Goal: Use online tool/utility: Utilize a website feature to perform a specific function

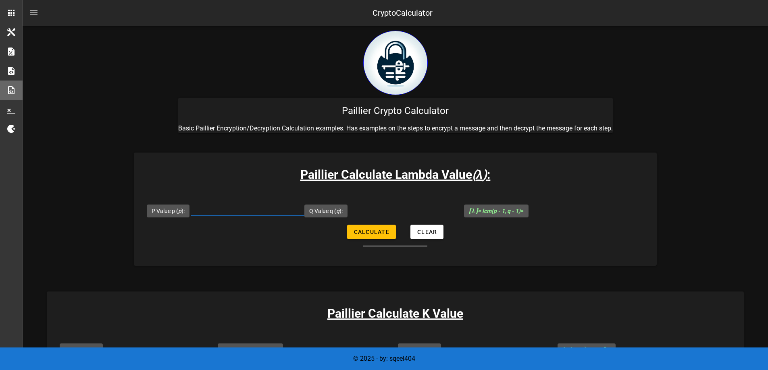
click at [224, 212] on input "P Value p ( p ):" at bounding box center [247, 209] width 113 height 13
type input "107"
click at [414, 213] on input "Q Value q ( q ):" at bounding box center [405, 209] width 113 height 13
type input "61"
click at [381, 226] on button "Calculate" at bounding box center [371, 232] width 49 height 15
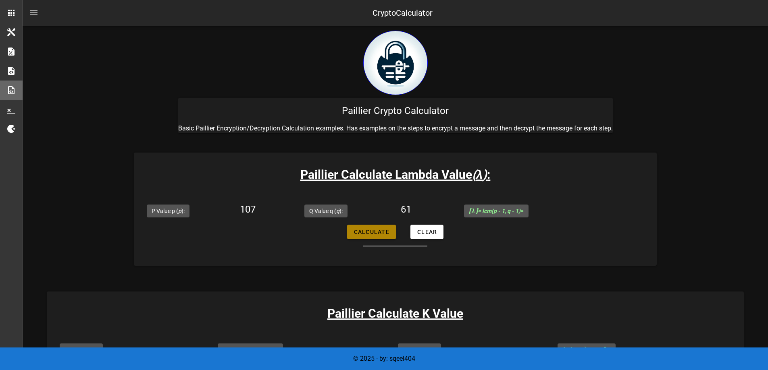
type input "3180"
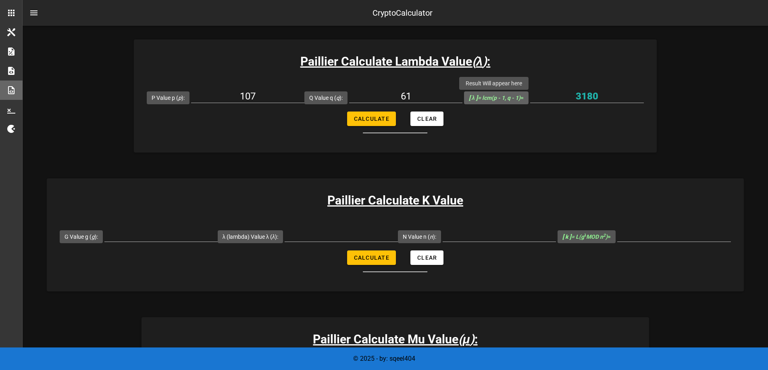
scroll to position [121, 0]
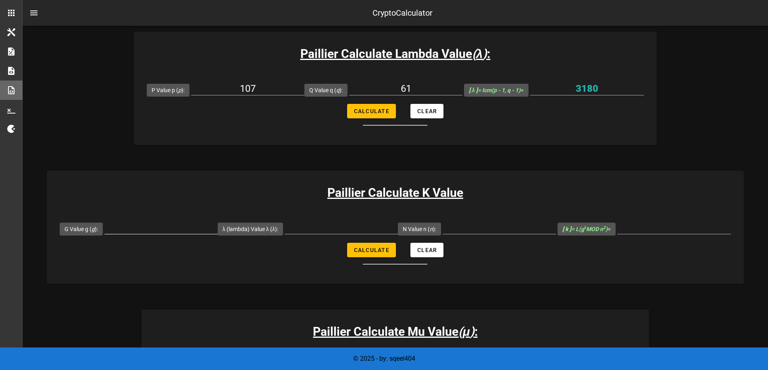
click at [138, 231] on input "G Value g ( g ):" at bounding box center [160, 227] width 113 height 13
type input "7019"
click at [343, 227] on input "λ (lambda) Value λ ( λ ):" at bounding box center [341, 227] width 113 height 13
type input "3180"
click at [457, 227] on input "N Value n ( n ):" at bounding box center [499, 227] width 113 height 13
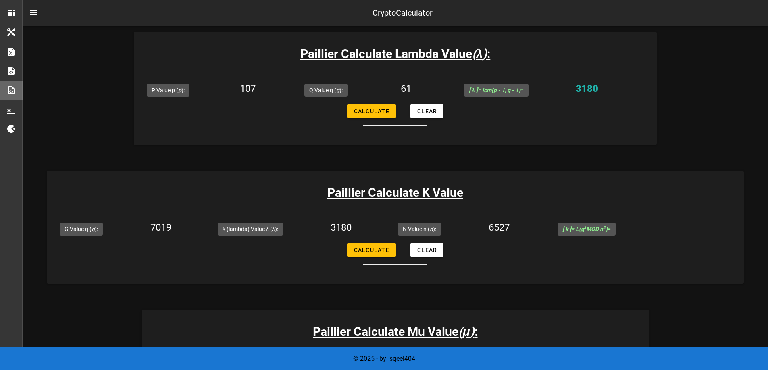
type input "6527"
click at [655, 231] on input "[ k ] = L(g λ MOD n 2 ) =" at bounding box center [674, 227] width 114 height 13
click at [381, 252] on span "Calculate" at bounding box center [371, 250] width 36 height 6
type input "5143"
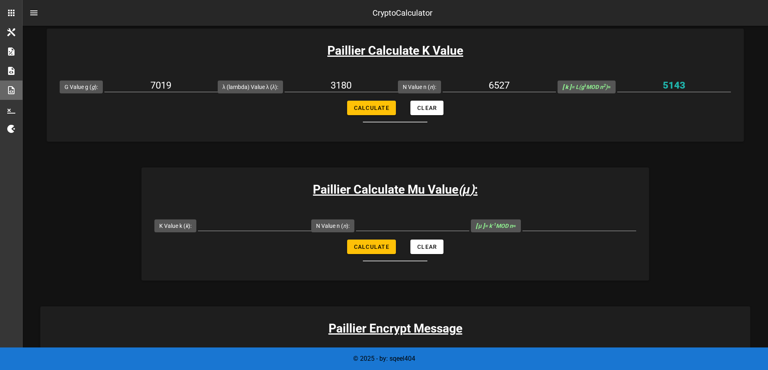
scroll to position [282, 0]
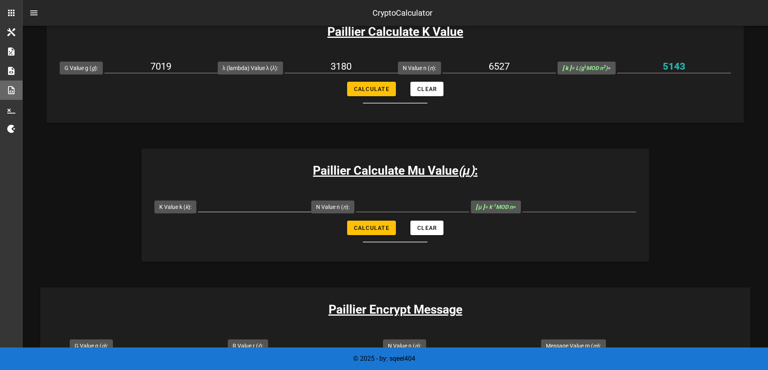
click at [236, 210] on input "K Value k ( k ):" at bounding box center [254, 205] width 113 height 13
type input "5143"
click at [387, 204] on input "N Value n ( n ):" at bounding box center [412, 205] width 113 height 13
type input "6527"
click at [382, 232] on button "Calculate" at bounding box center [371, 228] width 49 height 15
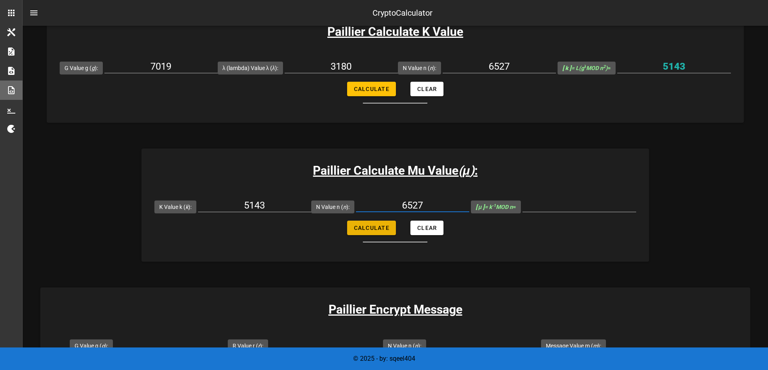
type input "6145"
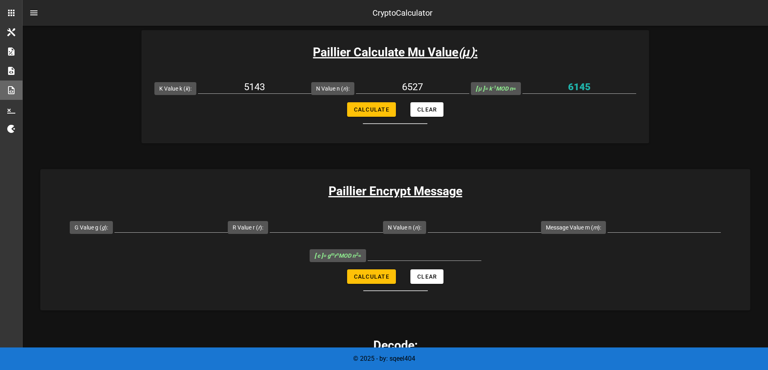
scroll to position [403, 0]
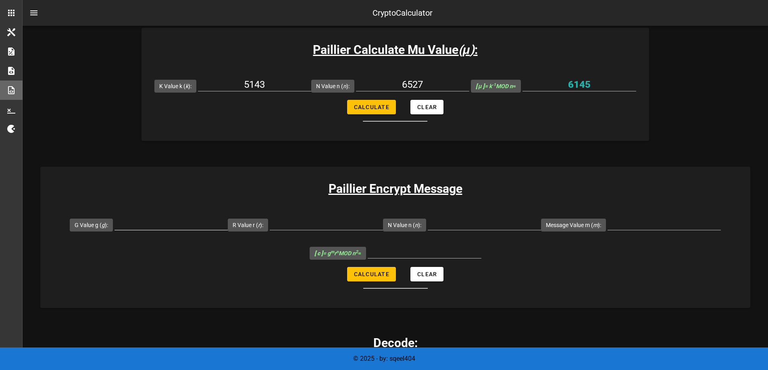
click at [176, 224] on input "G Value g ( g ):" at bounding box center [170, 223] width 113 height 13
type input "1"
type input "7019"
click at [345, 223] on input "R Value r ( r ):" at bounding box center [326, 223] width 113 height 13
type input "71"
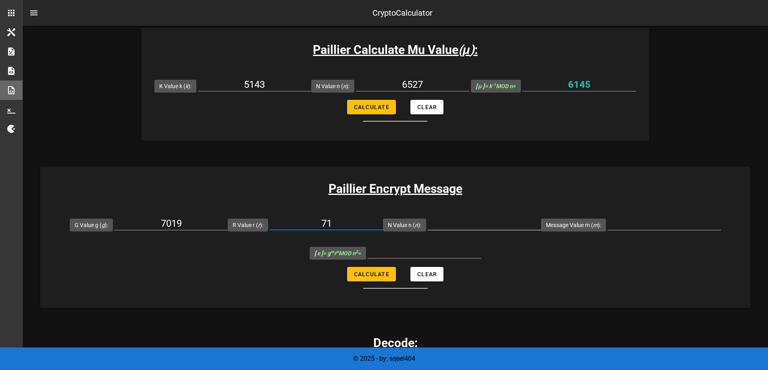
click at [491, 229] on input "N Value n ( n ):" at bounding box center [484, 223] width 113 height 13
type input "6527"
click at [665, 232] on div at bounding box center [663, 228] width 113 height 22
click at [664, 226] on input "Message Value m ( m ):" at bounding box center [663, 223] width 113 height 13
type input "256"
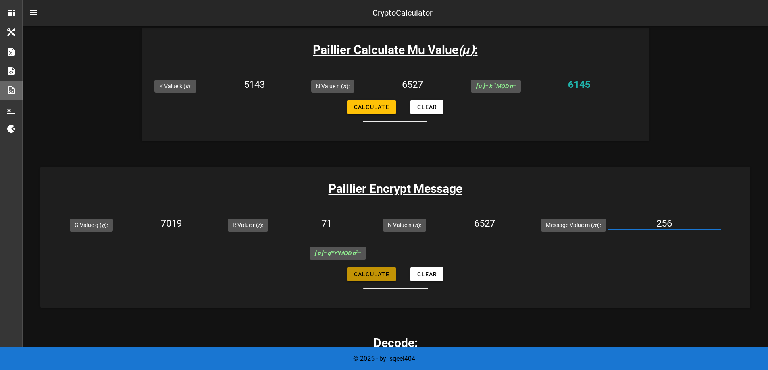
click at [379, 276] on span "Calculate" at bounding box center [371, 274] width 36 height 6
type input "22787030"
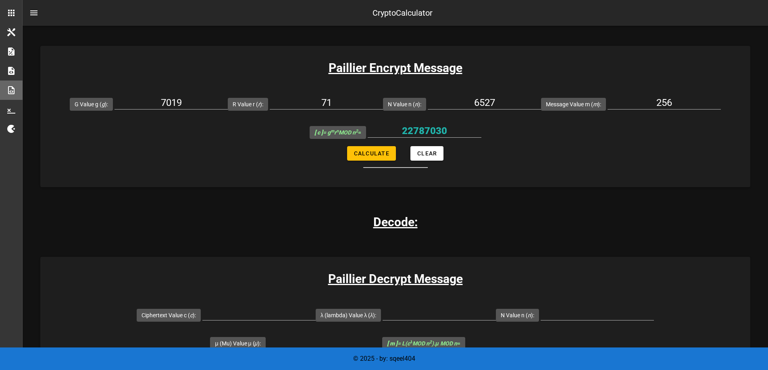
scroll to position [484, 0]
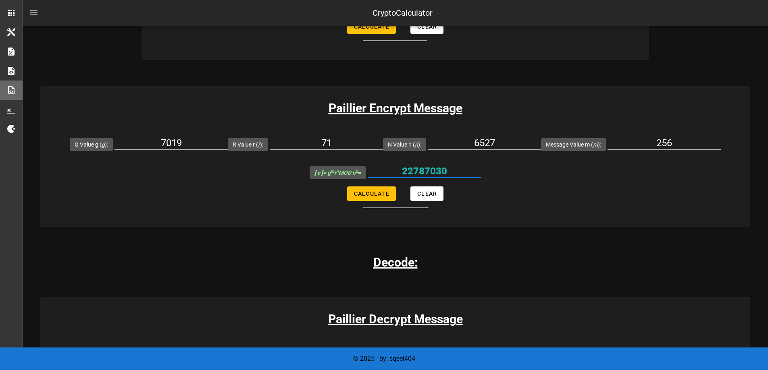
drag, startPoint x: 462, startPoint y: 177, endPoint x: 404, endPoint y: 170, distance: 58.4
click at [404, 170] on input "22787030" at bounding box center [425, 171] width 114 height 13
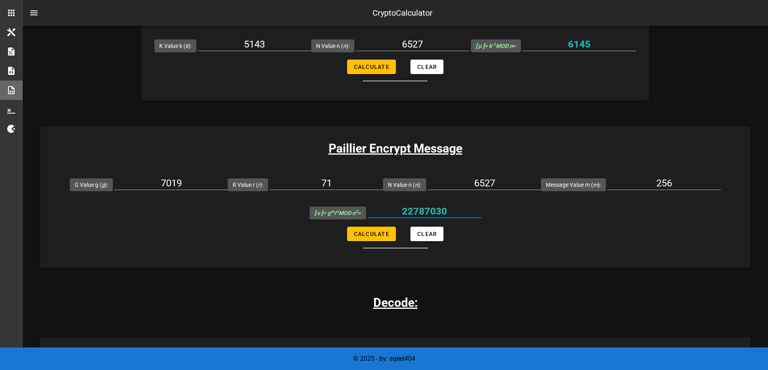
click at [529, 216] on form "G Value g ( g ): 7019 R Value r ( r ): 71 N Value n ( n ): 6527 Message Value m…" at bounding box center [395, 209] width 710 height 78
click at [493, 227] on form "G Value g ( g ): 7019 R Value r ( r ): 71 N Value n ( n ): 6527 Message Value m…" at bounding box center [395, 209] width 710 height 78
drag, startPoint x: 450, startPoint y: 215, endPoint x: 460, endPoint y: 216, distance: 10.5
click at [460, 216] on input "22787030" at bounding box center [425, 211] width 114 height 13
drag, startPoint x: 460, startPoint y: 216, endPoint x: 392, endPoint y: 211, distance: 68.3
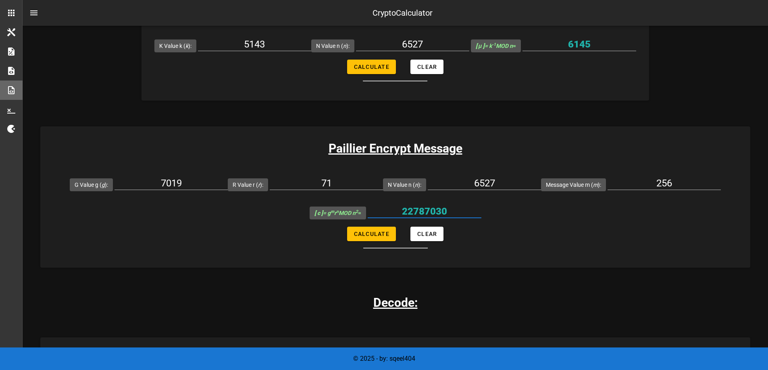
click at [392, 211] on input "22787030" at bounding box center [425, 211] width 114 height 13
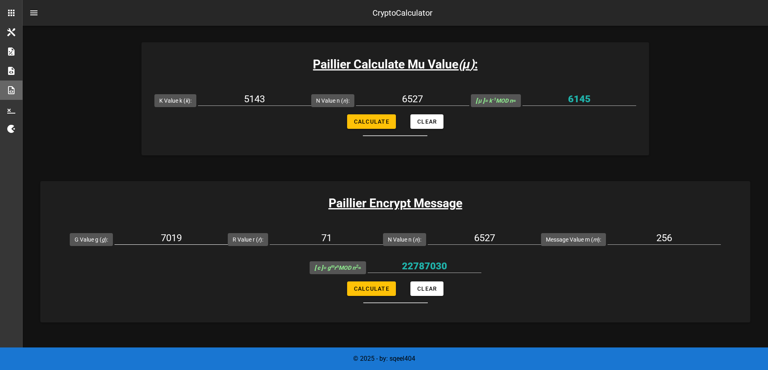
scroll to position [403, 0]
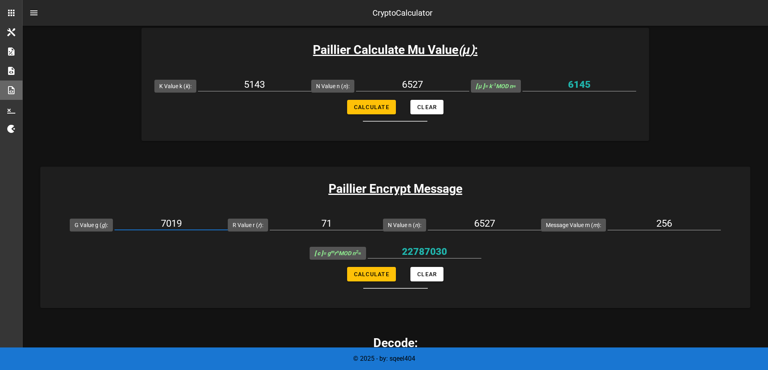
drag, startPoint x: 197, startPoint y: 220, endPoint x: 143, endPoint y: 220, distance: 53.6
click at [143, 220] on input "7019" at bounding box center [170, 223] width 113 height 13
click at [353, 224] on input "71" at bounding box center [326, 223] width 113 height 13
type input "72"
click at [374, 279] on button "Calculate" at bounding box center [371, 274] width 49 height 15
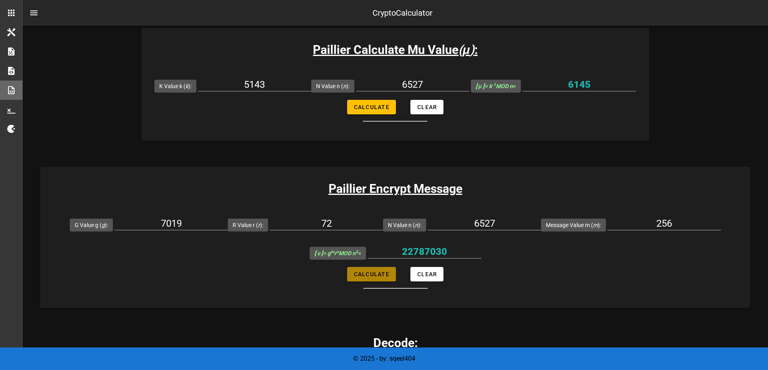
type input "6155676"
drag, startPoint x: 459, startPoint y: 253, endPoint x: 408, endPoint y: 253, distance: 50.8
click at [408, 253] on input "6155676" at bounding box center [425, 251] width 114 height 13
drag, startPoint x: 342, startPoint y: 227, endPoint x: 331, endPoint y: 224, distance: 11.1
click at [331, 224] on input "72" at bounding box center [326, 223] width 113 height 13
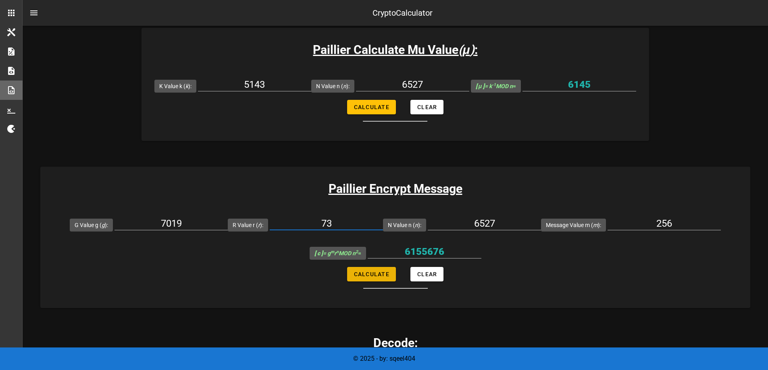
type input "73"
click at [368, 271] on span "Calculate" at bounding box center [371, 274] width 36 height 6
type input "26435665"
drag, startPoint x: 453, startPoint y: 253, endPoint x: 396, endPoint y: 254, distance: 56.8
click at [396, 254] on input "26435665" at bounding box center [425, 251] width 114 height 13
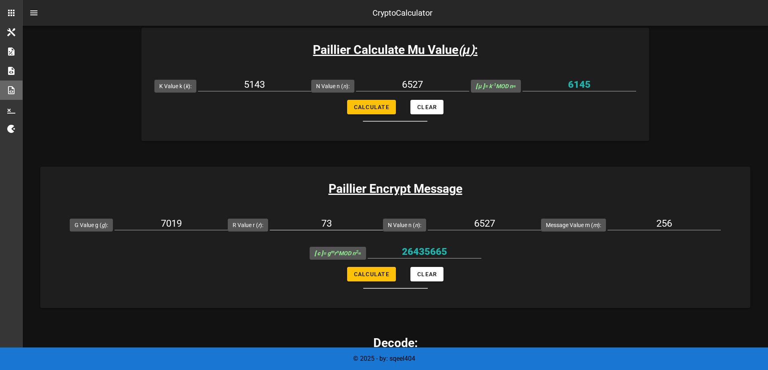
click at [355, 227] on input "73" at bounding box center [326, 223] width 113 height 13
type input "74"
click at [381, 275] on span "Calculate" at bounding box center [371, 274] width 36 height 6
type input "5713316"
drag, startPoint x: 424, startPoint y: 250, endPoint x: 410, endPoint y: 249, distance: 13.7
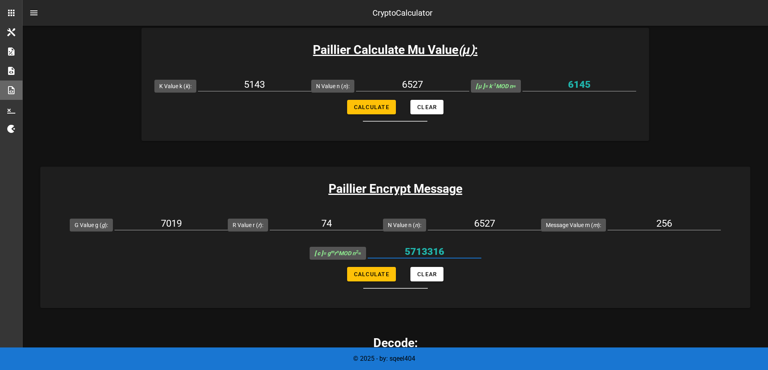
click at [412, 249] on input "5713316" at bounding box center [425, 251] width 114 height 13
click at [461, 250] on input "5713316" at bounding box center [425, 251] width 114 height 13
drag, startPoint x: 443, startPoint y: 253, endPoint x: 403, endPoint y: 256, distance: 40.0
click at [403, 256] on input "5713316" at bounding box center [425, 251] width 114 height 13
drag, startPoint x: 338, startPoint y: 222, endPoint x: 330, endPoint y: 224, distance: 8.3
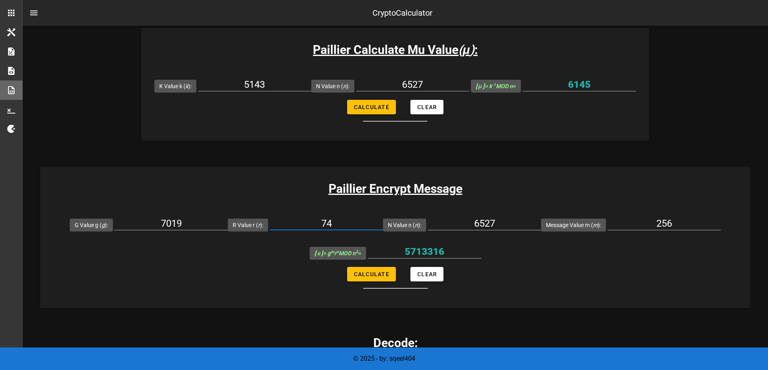
click at [330, 224] on input "74" at bounding box center [326, 223] width 113 height 13
type input "75"
click at [371, 270] on button "Calculate" at bounding box center [371, 274] width 49 height 15
type input "21573373"
drag, startPoint x: 459, startPoint y: 248, endPoint x: 394, endPoint y: 254, distance: 65.5
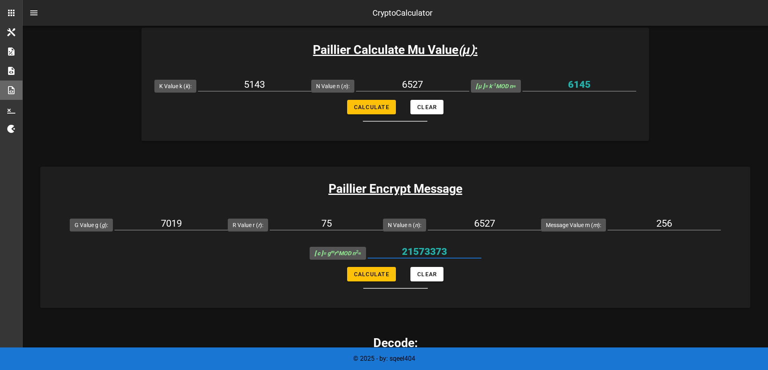
click at [394, 254] on input "21573373" at bounding box center [425, 251] width 114 height 13
click at [443, 247] on input "21573373" at bounding box center [425, 251] width 114 height 13
drag, startPoint x: 348, startPoint y: 224, endPoint x: 330, endPoint y: 222, distance: 18.6
click at [330, 222] on input "75" at bounding box center [326, 223] width 113 height 13
type input "76"
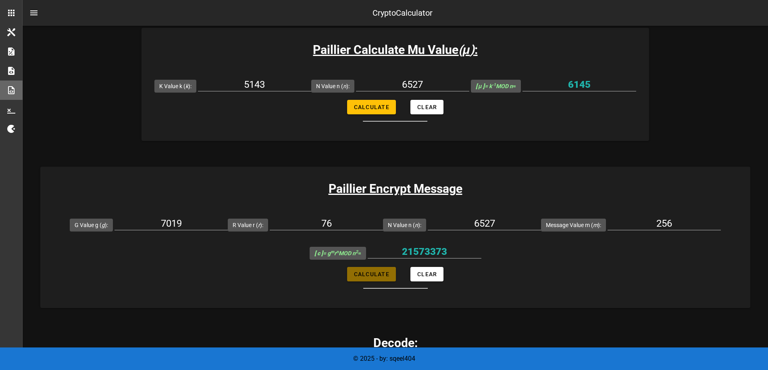
click at [376, 272] on span "Calculate" at bounding box center [371, 274] width 36 height 6
type input "30712844"
drag, startPoint x: 460, startPoint y: 253, endPoint x: 377, endPoint y: 250, distance: 83.1
click at [377, 250] on input "30712844" at bounding box center [425, 251] width 114 height 13
click at [354, 221] on input "76" at bounding box center [326, 223] width 113 height 13
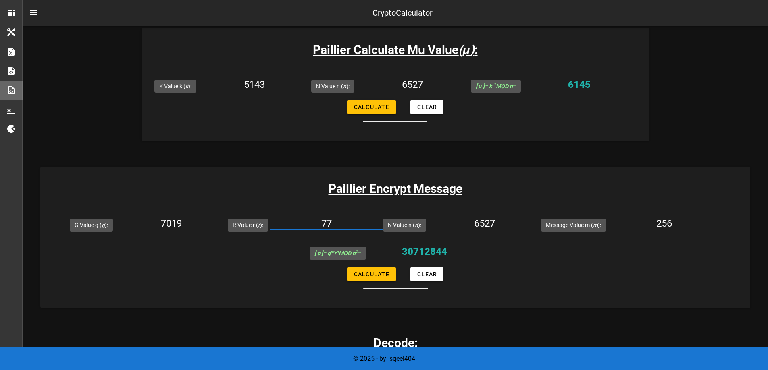
type input "77"
drag, startPoint x: 460, startPoint y: 246, endPoint x: 387, endPoint y: 245, distance: 73.0
click at [387, 245] on input "30712844" at bounding box center [425, 251] width 114 height 13
click at [382, 278] on span "Calculate" at bounding box center [371, 274] width 36 height 6
type input "9670282"
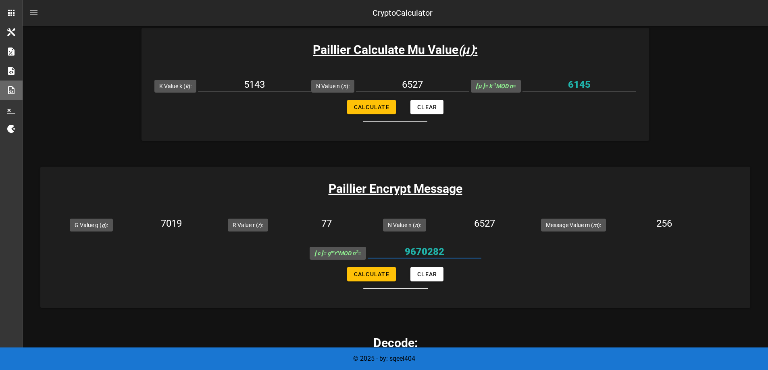
drag, startPoint x: 458, startPoint y: 251, endPoint x: 377, endPoint y: 254, distance: 81.0
click at [377, 254] on input "9670282" at bounding box center [425, 251] width 114 height 13
click at [356, 224] on input "77" at bounding box center [326, 223] width 113 height 13
type input "78"
click at [370, 277] on span "Calculate" at bounding box center [371, 274] width 36 height 6
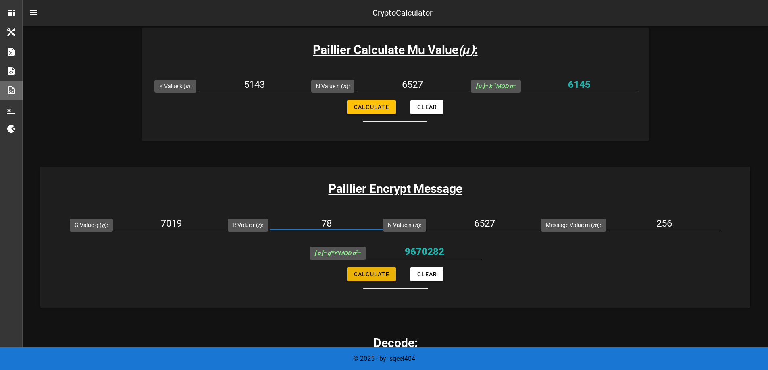
type input "18038709"
drag, startPoint x: 678, startPoint y: 223, endPoint x: 604, endPoint y: 222, distance: 73.8
click at [604, 222] on div "Message Value m ( m ): 256" at bounding box center [631, 225] width 180 height 28
click at [344, 217] on div "78" at bounding box center [326, 225] width 113 height 27
type input "75"
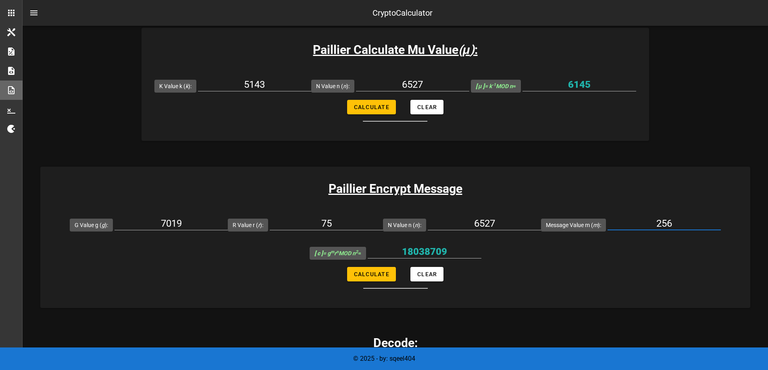
drag, startPoint x: 676, startPoint y: 218, endPoint x: 645, endPoint y: 222, distance: 31.3
click at [676, 219] on input "256" at bounding box center [663, 223] width 113 height 13
drag, startPoint x: 645, startPoint y: 222, endPoint x: 609, endPoint y: 222, distance: 36.3
click at [609, 222] on input "256" at bounding box center [663, 223] width 113 height 13
type input "16"
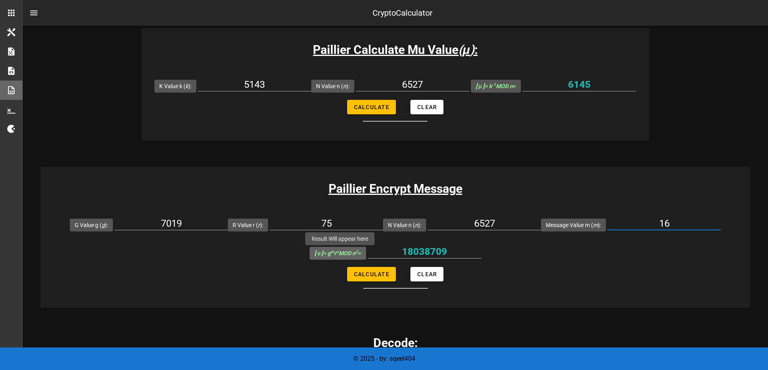
click at [352, 249] on span "[ c ] = g m r n MOD n 2 =" at bounding box center [337, 253] width 47 height 13
click at [387, 276] on span "Calculate" at bounding box center [371, 274] width 36 height 6
type input "35730009"
drag, startPoint x: 473, startPoint y: 250, endPoint x: 335, endPoint y: 257, distance: 138.0
click at [335, 257] on div "[ c ] = g m r n MOD n 2 = 35730009" at bounding box center [396, 253] width 172 height 28
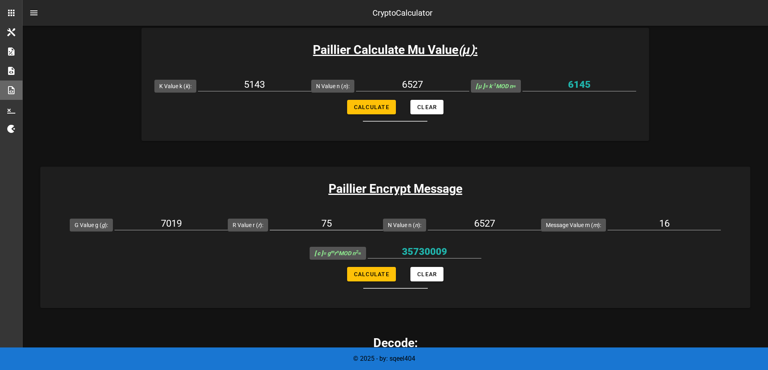
click at [344, 226] on input "75" at bounding box center [326, 223] width 113 height 13
type input "76"
drag, startPoint x: 379, startPoint y: 276, endPoint x: 400, endPoint y: 276, distance: 21.0
click at [379, 276] on span "Calculate" at bounding box center [371, 274] width 36 height 6
type input "22037180"
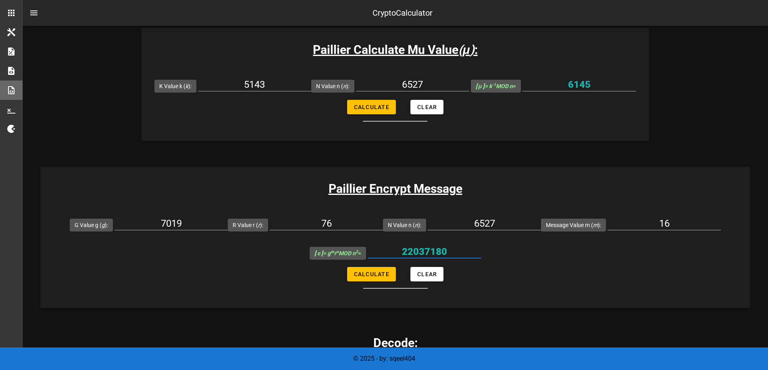
drag, startPoint x: 467, startPoint y: 248, endPoint x: 328, endPoint y: 246, distance: 138.7
click at [328, 246] on div "[ c ] = g m r n MOD n 2 = 22037180" at bounding box center [396, 253] width 172 height 28
click at [366, 218] on input "76" at bounding box center [326, 223] width 113 height 13
type input "77"
click at [380, 271] on span "Calculate" at bounding box center [371, 274] width 36 height 6
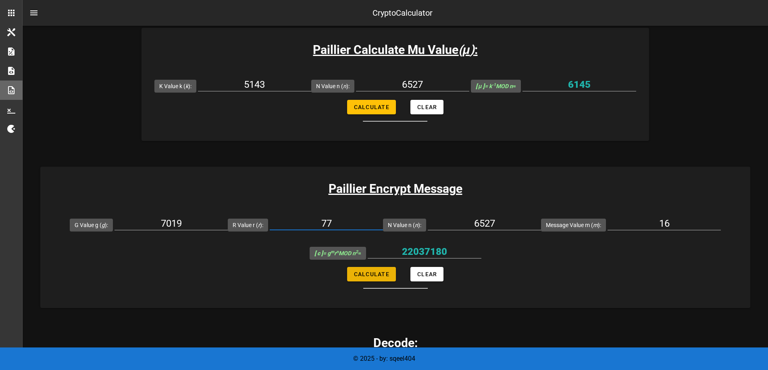
type input "30448834"
drag, startPoint x: 449, startPoint y: 252, endPoint x: 403, endPoint y: 252, distance: 46.4
click at [403, 252] on input "30448834" at bounding box center [425, 251] width 114 height 13
click at [671, 226] on input "16" at bounding box center [663, 223] width 113 height 13
type input "1"
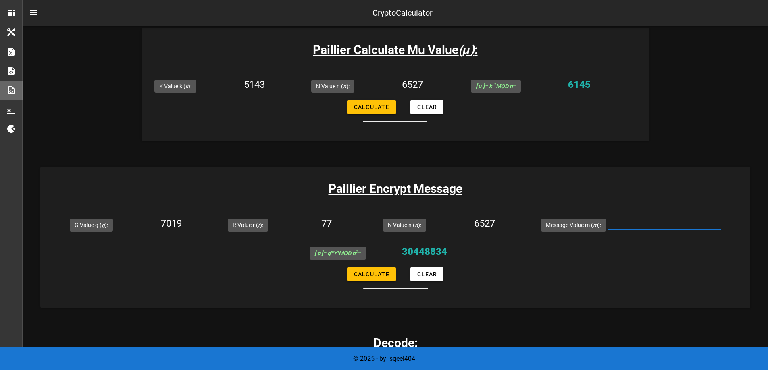
type input "`"
type input "1"
click at [345, 224] on input "77" at bounding box center [326, 223] width 113 height 13
type input "78"
click at [366, 271] on span "Calculate" at bounding box center [371, 274] width 36 height 6
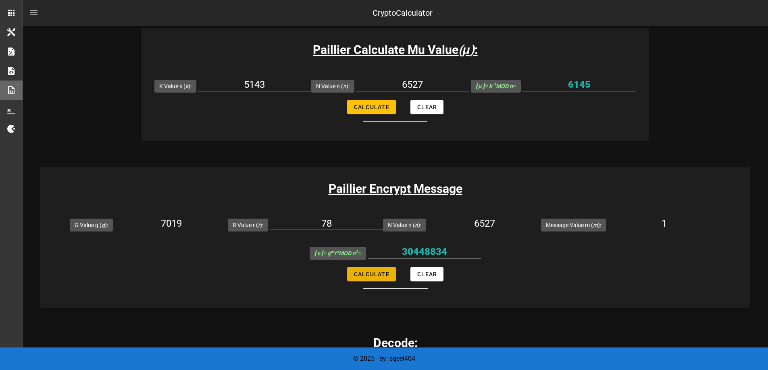
type input "35591"
drag, startPoint x: 459, startPoint y: 250, endPoint x: 379, endPoint y: 256, distance: 79.6
click at [379, 256] on input "35591" at bounding box center [425, 251] width 114 height 13
drag, startPoint x: 352, startPoint y: 224, endPoint x: 383, endPoint y: 215, distance: 32.5
click at [352, 224] on input "78" at bounding box center [326, 223] width 113 height 13
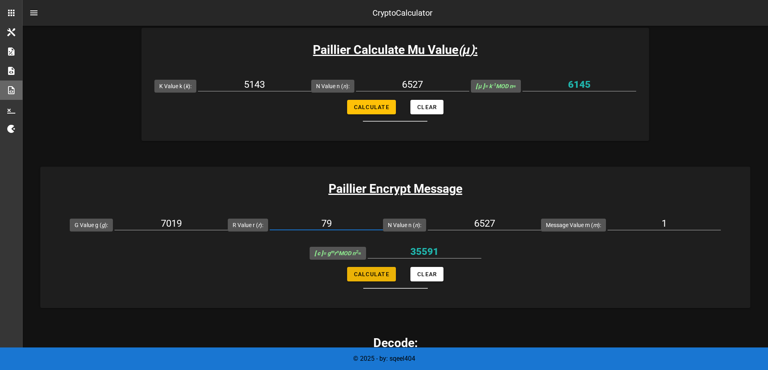
type input "79"
click at [382, 277] on span "Calculate" at bounding box center [371, 274] width 36 height 6
type input "31639803"
drag, startPoint x: 454, startPoint y: 254, endPoint x: 355, endPoint y: 259, distance: 98.4
click at [355, 259] on div "[ c ] = g m r n MOD n 2 = 31639803" at bounding box center [396, 253] width 172 height 28
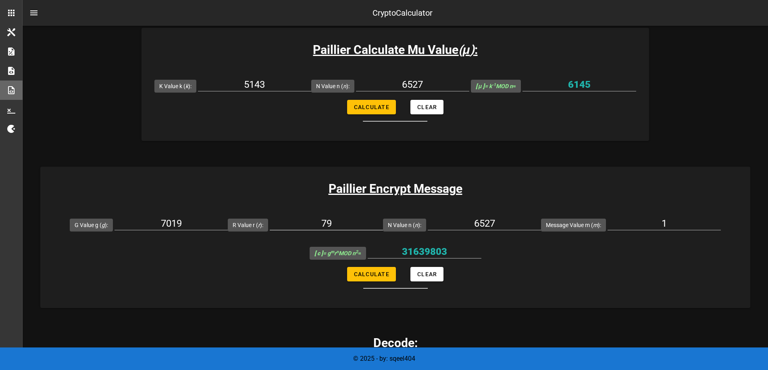
click at [361, 213] on div "79" at bounding box center [326, 225] width 113 height 27
drag, startPoint x: 353, startPoint y: 221, endPoint x: 372, endPoint y: 194, distance: 32.7
click at [353, 220] on input "79" at bounding box center [326, 223] width 113 height 13
type input "7"
type input "80"
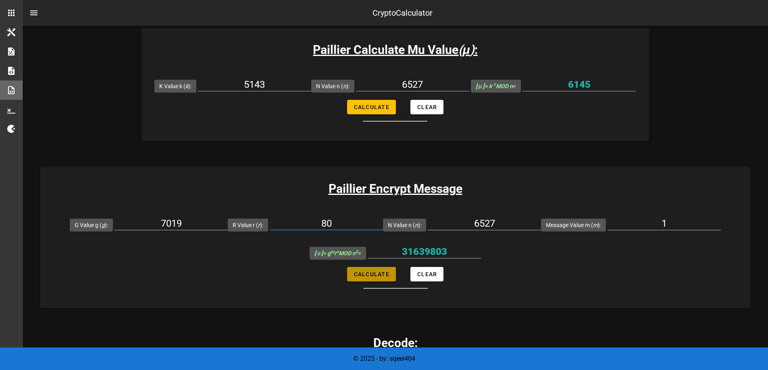
click at [367, 274] on span "Calculate" at bounding box center [371, 274] width 36 height 6
type input "28502453"
drag, startPoint x: 459, startPoint y: 256, endPoint x: 391, endPoint y: 253, distance: 67.4
click at [392, 253] on input "28502453" at bounding box center [425, 251] width 114 height 13
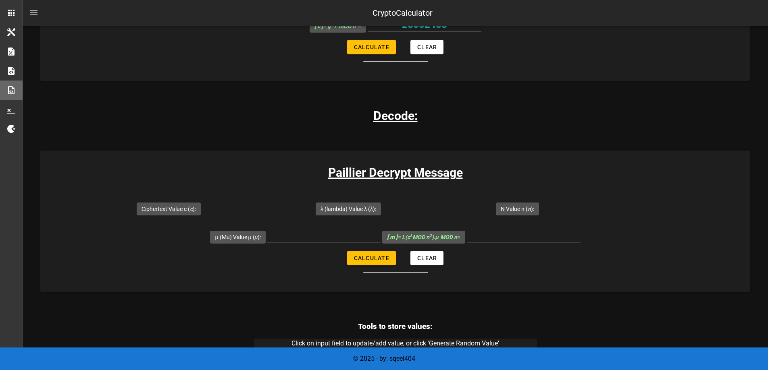
scroll to position [645, 0]
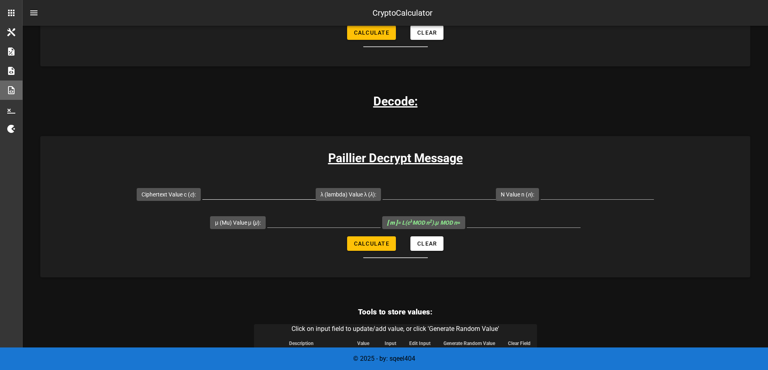
click at [202, 197] on input "Ciphertext Value c ( c ):" at bounding box center [258, 193] width 113 height 13
click at [202, 190] on input "Ciphertext Value c ( c ):" at bounding box center [258, 193] width 113 height 13
paste input "1. 22787030"
click at [202, 192] on input "1. 22787030" at bounding box center [258, 193] width 113 height 13
type input "22787030"
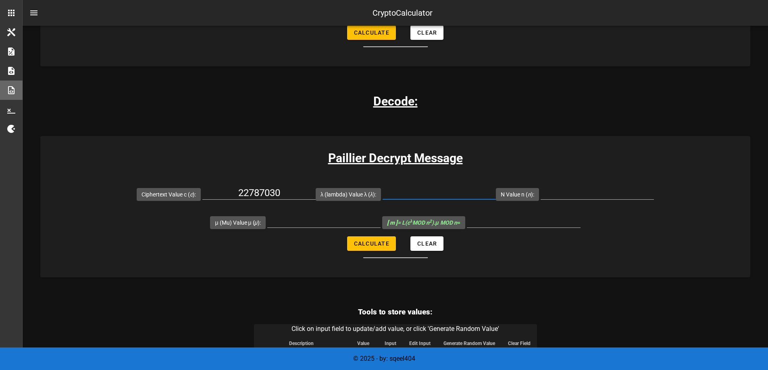
click at [382, 194] on input "λ (lambda) Value λ ( λ ):" at bounding box center [438, 193] width 113 height 13
type input "3180"
click at [490, 179] on div "Paillier Decrypt Message Ciphertext Value c ( c ): 22787030 λ (lambda) Value λ …" at bounding box center [395, 206] width 710 height 141
click at [540, 189] on input "N Value n ( n ):" at bounding box center [596, 193] width 113 height 13
type input "6527"
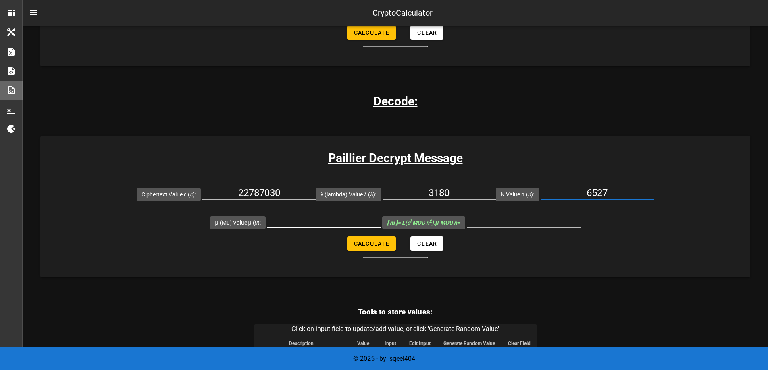
click at [380, 215] on input "μ (Mu) Value μ ( μ ):" at bounding box center [323, 221] width 113 height 13
type input "6145"
click at [383, 241] on span "Calculate" at bounding box center [371, 244] width 36 height 6
type input "256"
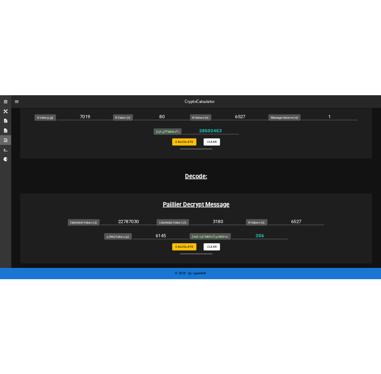
scroll to position [564, 0]
